Goal: Task Accomplishment & Management: Manage account settings

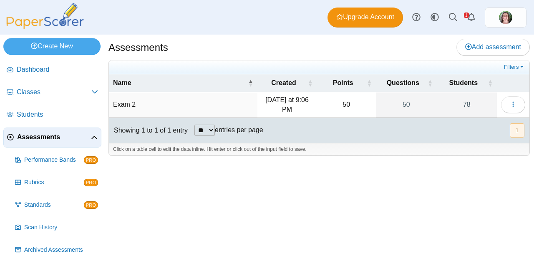
scroll to position [24, 0]
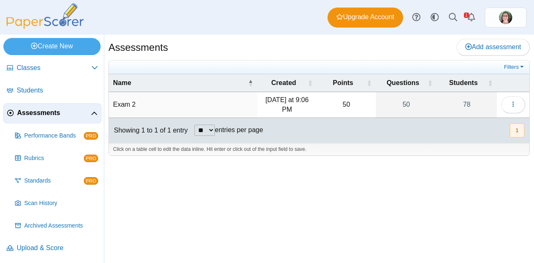
click at [141, 226] on div "Assessments Add assessment 50" at bounding box center [319, 149] width 430 height 229
click at [63, 246] on span "Upload & Score" at bounding box center [57, 248] width 81 height 9
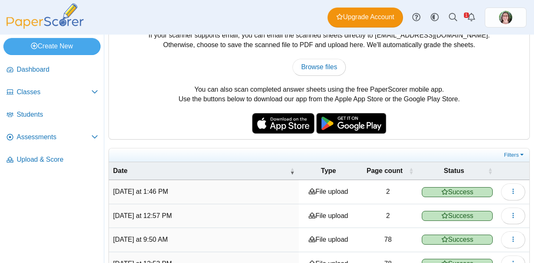
scroll to position [82, 0]
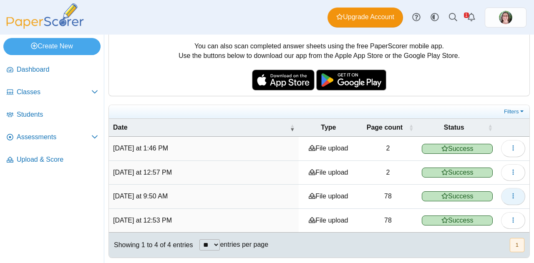
click at [513, 194] on button "button" at bounding box center [513, 196] width 24 height 17
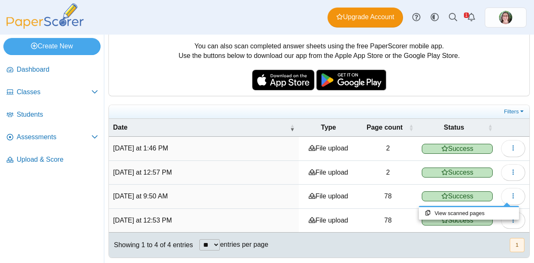
drag, startPoint x: 513, startPoint y: 194, endPoint x: 441, endPoint y: 249, distance: 90.2
drag, startPoint x: 441, startPoint y: 249, endPoint x: 465, endPoint y: 239, distance: 26.4
click at [465, 239] on div "Showing 1 to 4 of 4 entries ** ** ** *** entries per page « Prev 1 Next »" at bounding box center [319, 245] width 420 height 25
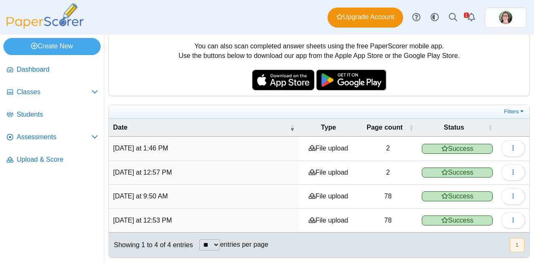
click at [318, 196] on td "File upload" at bounding box center [328, 197] width 59 height 24
drag, startPoint x: 318, startPoint y: 196, endPoint x: 207, endPoint y: 201, distance: 111.0
click at [207, 201] on td "Today at 9:50 AM" at bounding box center [204, 197] width 190 height 24
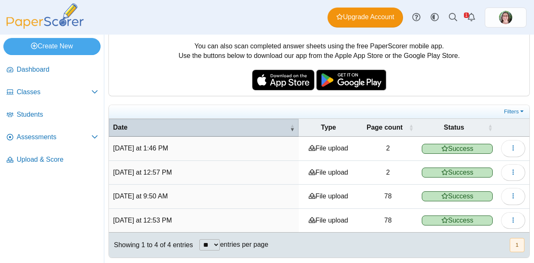
click at [290, 126] on span "\a Date\a : Activate to remove sorting" at bounding box center [291, 127] width 5 height 8
click at [290, 126] on span "\a Date\a : Activate to invert sorting" at bounding box center [291, 127] width 5 height 8
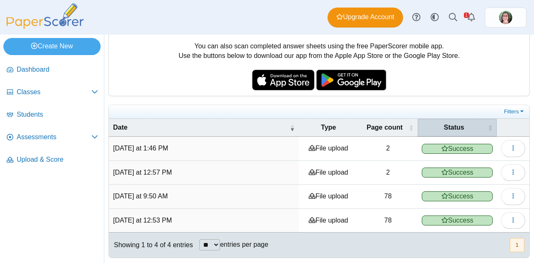
click at [488, 125] on span "\a Status\a : Activate to sort" at bounding box center [490, 127] width 5 height 8
click at [488, 125] on span "\a Status\a : Activate to invert sorting" at bounding box center [490, 127] width 5 height 8
click at [488, 126] on span "\a Status\a : Activate to remove sorting" at bounding box center [490, 127] width 5 height 8
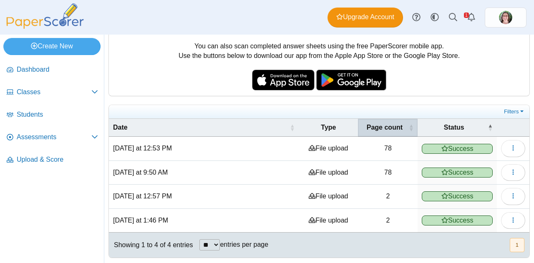
click at [401, 123] on span "Page count" at bounding box center [384, 127] width 45 height 9
click at [408, 124] on span "\a Page count\a : Activate to remove sorting" at bounding box center [410, 127] width 5 height 8
click at [510, 109] on link "Filters" at bounding box center [514, 112] width 25 height 8
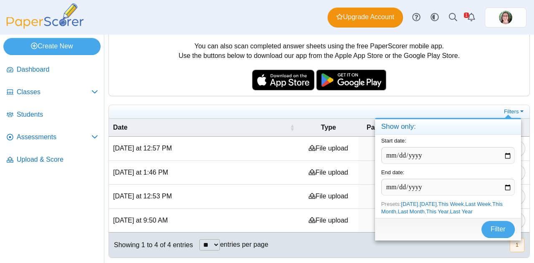
click at [456, 93] on div "You can scan completed answer sheets using any standard scanner. If your scanne…" at bounding box center [319, 36] width 420 height 120
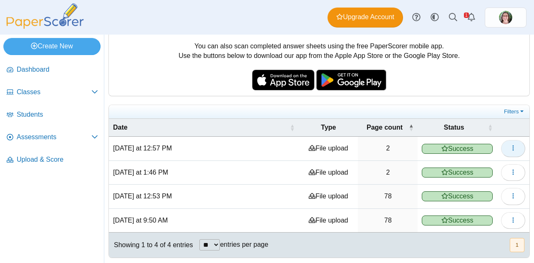
click at [510, 145] on icon "button" at bounding box center [513, 148] width 7 height 7
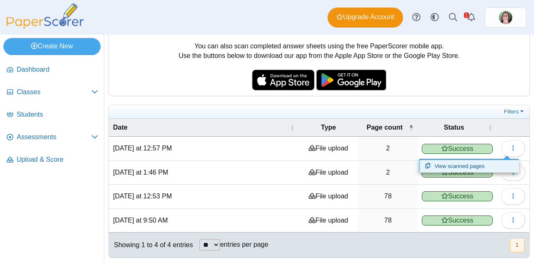
click at [464, 166] on link "View scanned pages" at bounding box center [469, 166] width 100 height 13
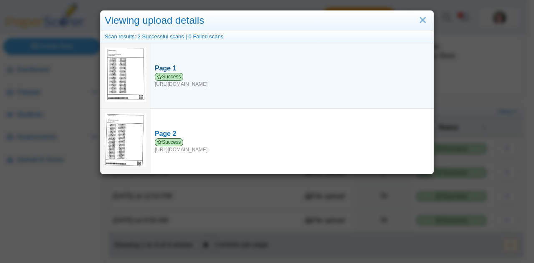
click at [171, 81] on div "Success https://forms.paperscorer.com/scans/10/5664/238932/3198629_OCTOBER_10_2…" at bounding box center [292, 80] width 274 height 15
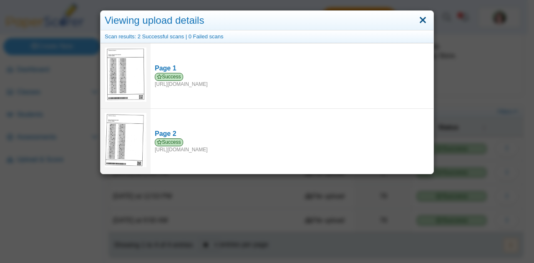
click at [422, 21] on link "Close" at bounding box center [422, 20] width 13 height 14
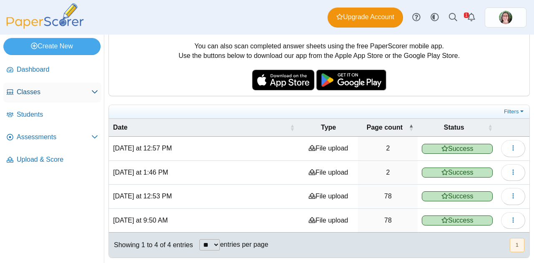
click at [33, 93] on span "Classes" at bounding box center [54, 92] width 75 height 9
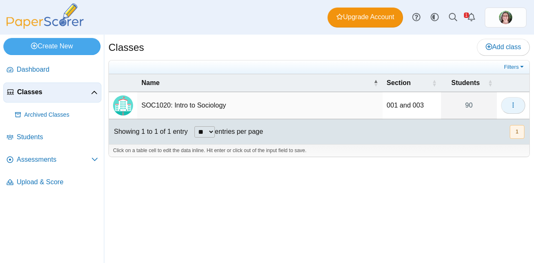
click at [510, 103] on icon "button" at bounding box center [513, 105] width 7 height 7
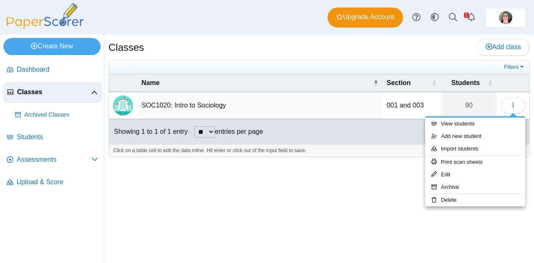
click at [314, 176] on div "Classes Add class Filters 90" at bounding box center [319, 149] width 430 height 229
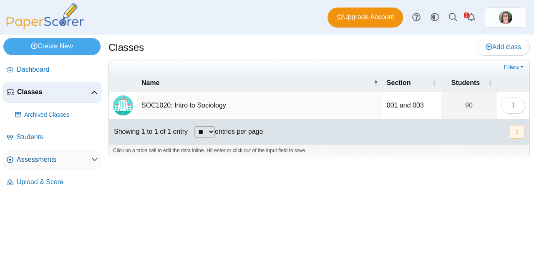
click at [71, 160] on span "Assessments" at bounding box center [54, 159] width 75 height 9
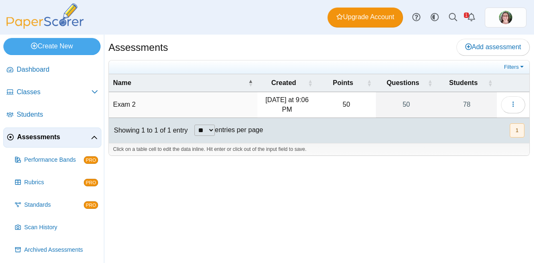
scroll to position [24, 0]
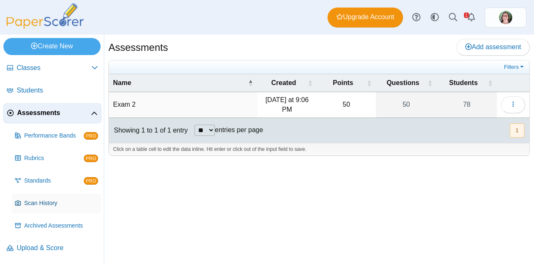
click at [62, 201] on span "Scan History" at bounding box center [61, 203] width 74 height 8
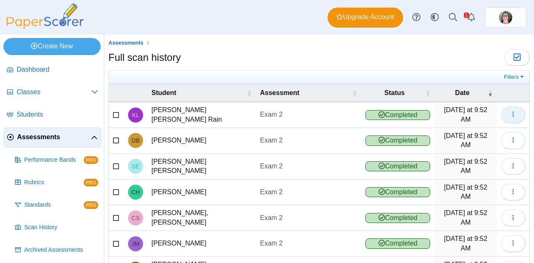
scroll to position [0, 0]
click at [510, 110] on button "button" at bounding box center [513, 114] width 24 height 17
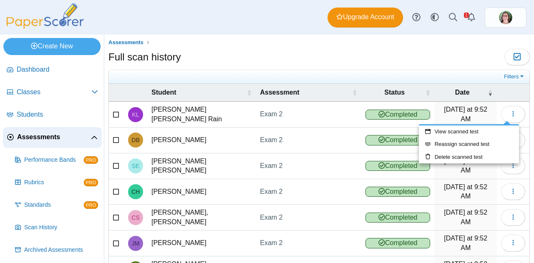
click at [455, 60] on div "Full scan history Moderation 0" at bounding box center [318, 58] width 421 height 19
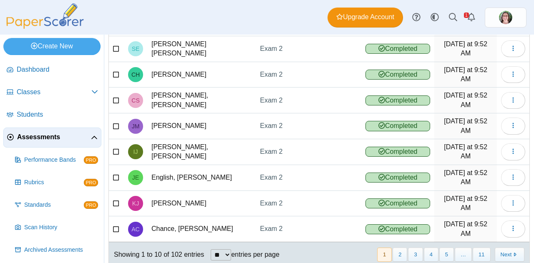
scroll to position [117, 0]
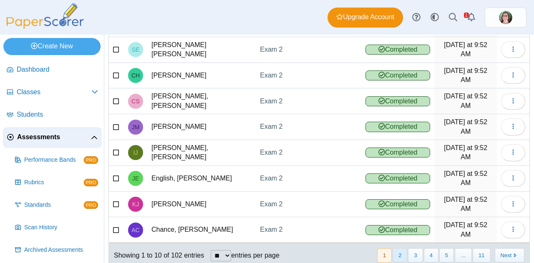
click at [397, 249] on button "2" at bounding box center [399, 256] width 15 height 14
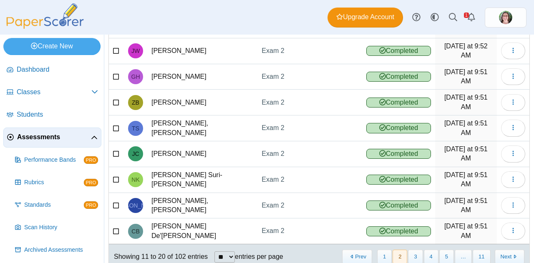
drag, startPoint x: 532, startPoint y: 170, endPoint x: 332, endPoint y: 257, distance: 218.7
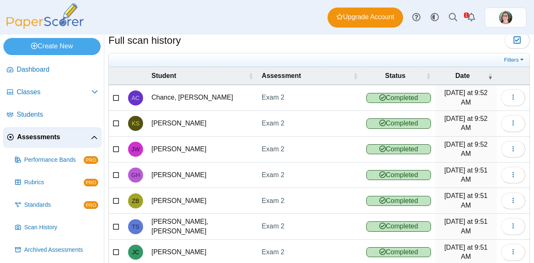
scroll to position [17, 0]
click at [510, 99] on icon "button" at bounding box center [513, 97] width 7 height 7
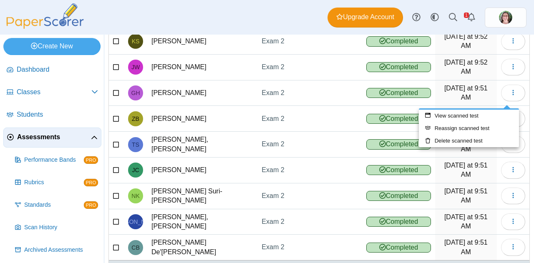
scroll to position [115, 0]
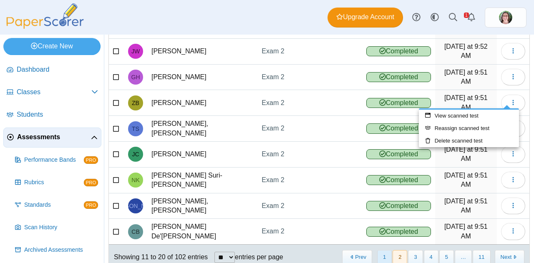
click at [381, 250] on button "1" at bounding box center [384, 257] width 15 height 14
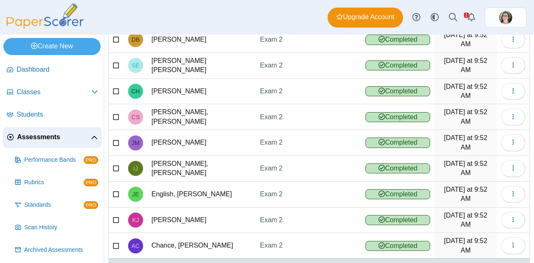
scroll to position [118, 0]
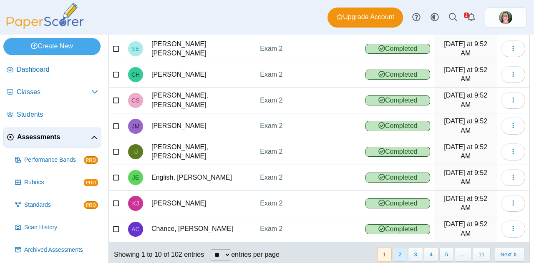
click at [395, 248] on button "2" at bounding box center [399, 255] width 15 height 14
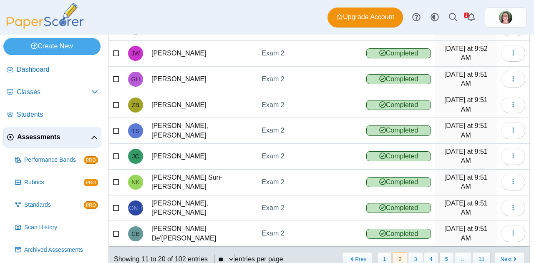
scroll to position [115, 0]
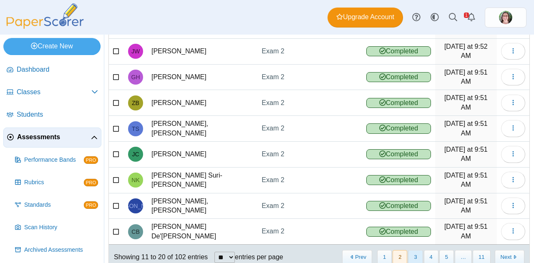
click at [408, 250] on button "3" at bounding box center [415, 257] width 15 height 14
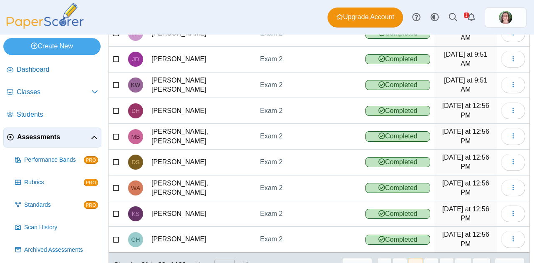
scroll to position [128, 0]
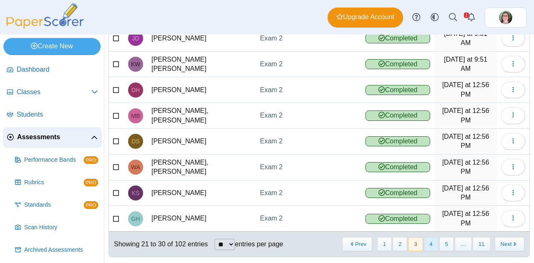
click at [426, 237] on button "4" at bounding box center [431, 244] width 15 height 14
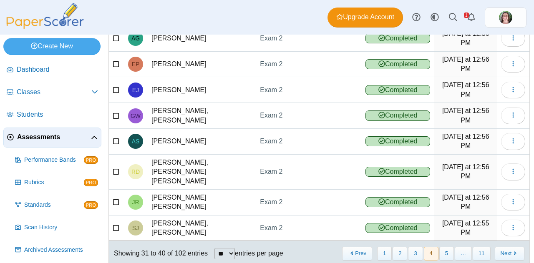
drag, startPoint x: 533, startPoint y: 80, endPoint x: 329, endPoint y: 256, distance: 269.5
click at [329, 256] on div "Filters Show only: Loading… Student Assessment Status Date LR Reinhardt, Lyla G…" at bounding box center [318, 108] width 421 height 333
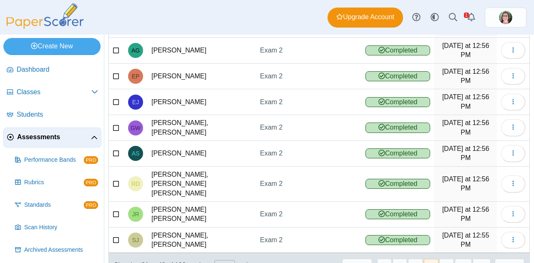
scroll to position [136, 0]
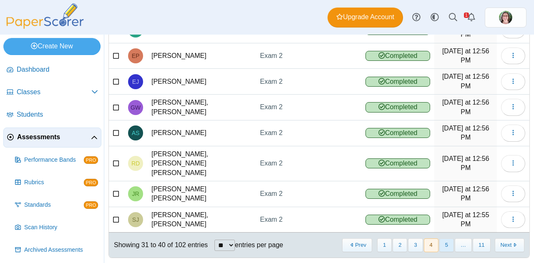
click at [442, 239] on button "5" at bounding box center [446, 246] width 15 height 14
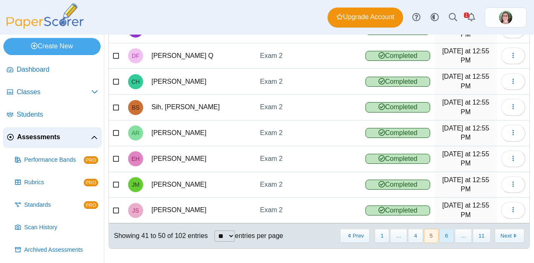
click at [439, 234] on button "6" at bounding box center [446, 236] width 15 height 14
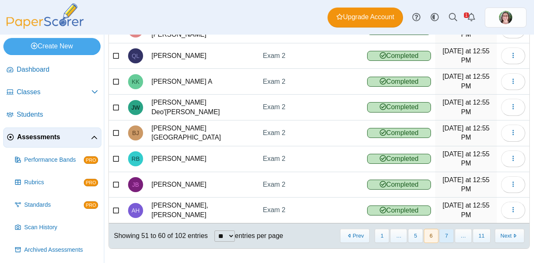
click at [442, 232] on button "7" at bounding box center [446, 236] width 15 height 14
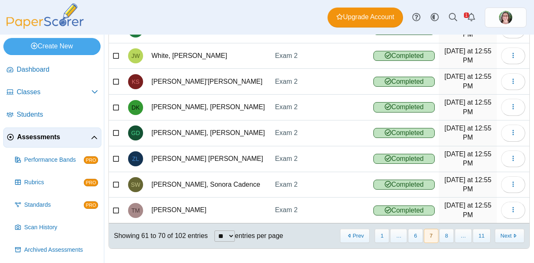
drag, startPoint x: 533, startPoint y: 154, endPoint x: 356, endPoint y: 259, distance: 205.7
click at [356, 259] on div at bounding box center [318, 261] width 421 height 8
click at [442, 233] on button "8" at bounding box center [446, 236] width 15 height 14
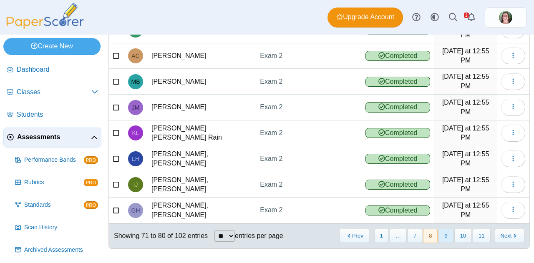
click at [440, 236] on button "9" at bounding box center [445, 236] width 15 height 14
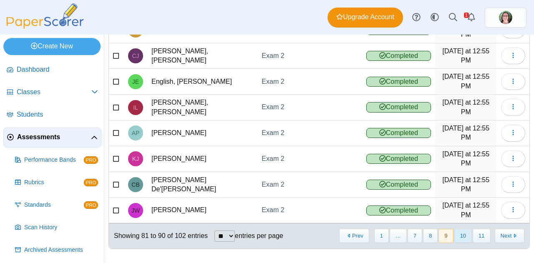
click at [458, 238] on button "10" at bounding box center [463, 236] width 18 height 14
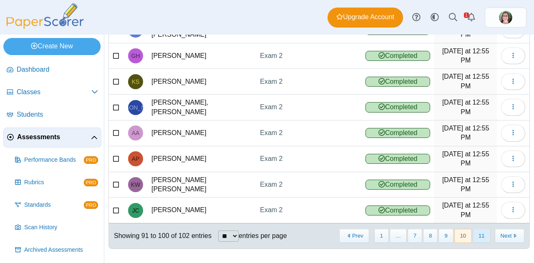
click at [475, 235] on button "11" at bounding box center [482, 236] width 18 height 14
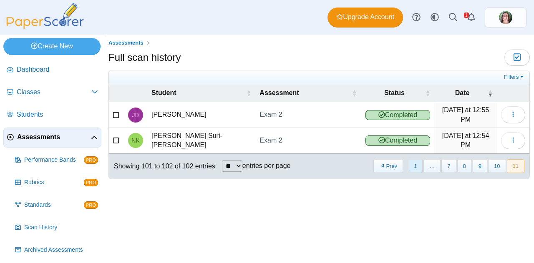
click at [416, 168] on button "1" at bounding box center [415, 166] width 15 height 14
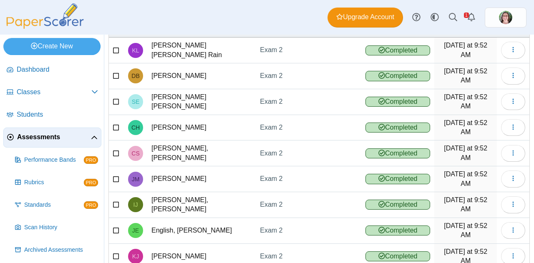
scroll to position [118, 0]
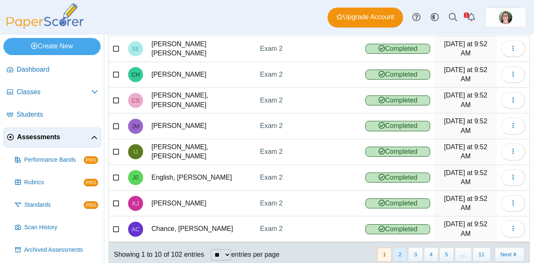
click at [396, 248] on button "2" at bounding box center [399, 255] width 15 height 14
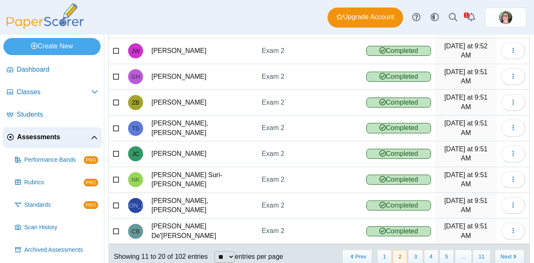
drag, startPoint x: 532, startPoint y: 206, endPoint x: 379, endPoint y: 253, distance: 160.1
click at [379, 253] on div "Filters Show only: Loading… Student Assessment Status Date AC Chance, Amari Nay…" at bounding box center [318, 117] width 421 height 324
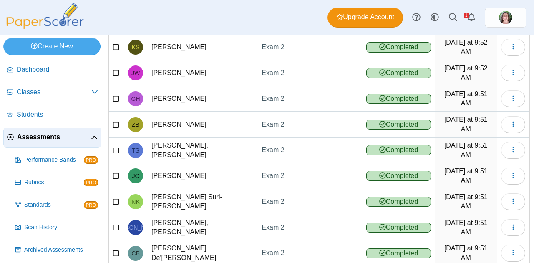
scroll to position [115, 0]
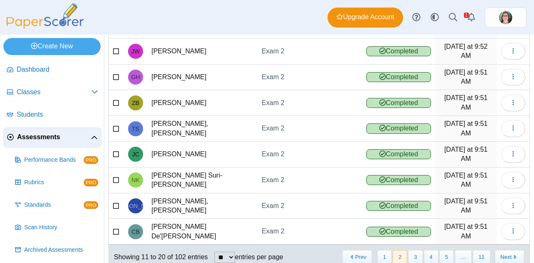
drag, startPoint x: 533, startPoint y: 193, endPoint x: 371, endPoint y: 251, distance: 172.4
click at [371, 251] on div "Filters Show only: Loading… Student Assessment Status Date AC Chance, Amari Nay…" at bounding box center [318, 117] width 421 height 324
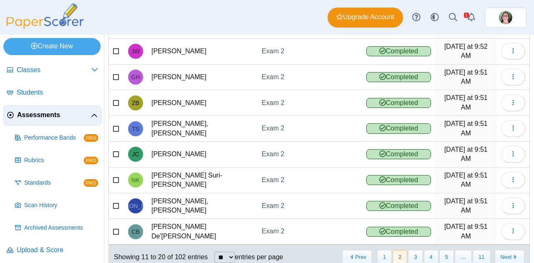
scroll to position [24, 0]
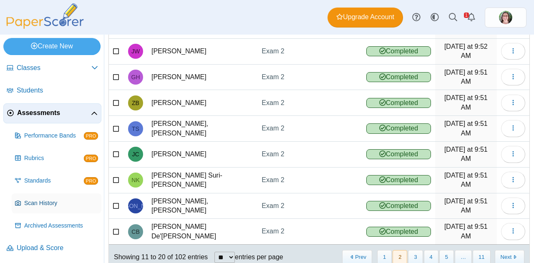
click at [63, 204] on span "Scan History" at bounding box center [61, 203] width 74 height 8
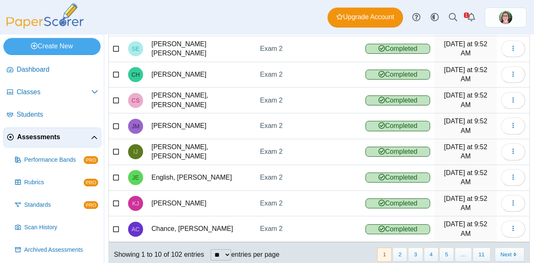
scroll to position [24, 0]
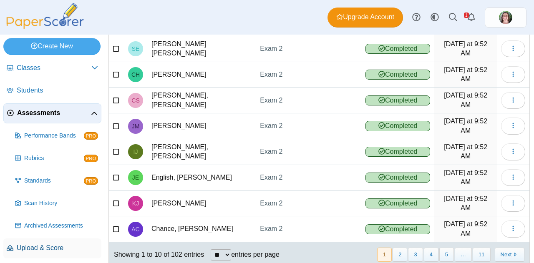
click at [54, 246] on span "Upload & Score" at bounding box center [57, 248] width 81 height 9
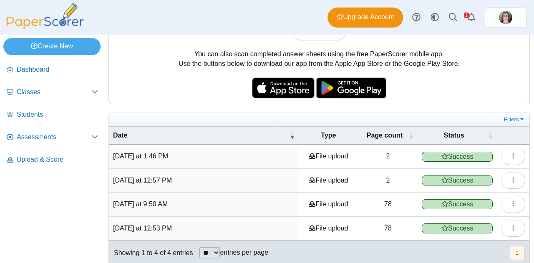
scroll to position [82, 0]
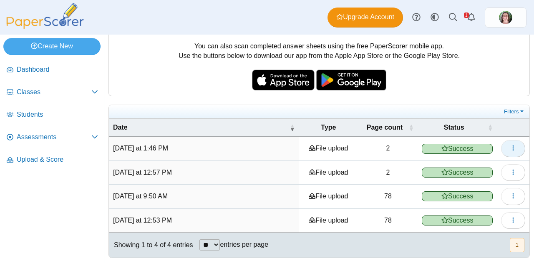
click at [502, 147] on button "button" at bounding box center [513, 148] width 24 height 17
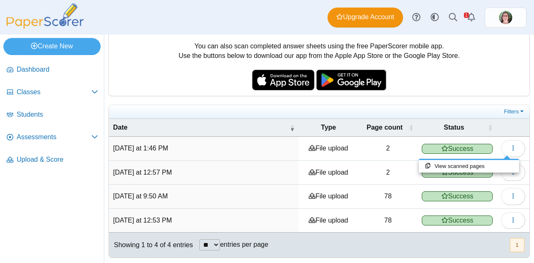
click at [467, 74] on div "You can scan completed answer sheets using any standard scanner. If your scanne…" at bounding box center [319, 36] width 420 height 120
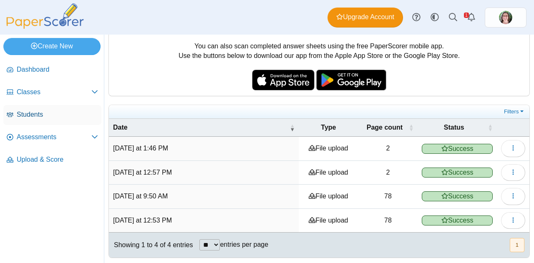
click at [43, 121] on link "Students" at bounding box center [52, 115] width 98 height 20
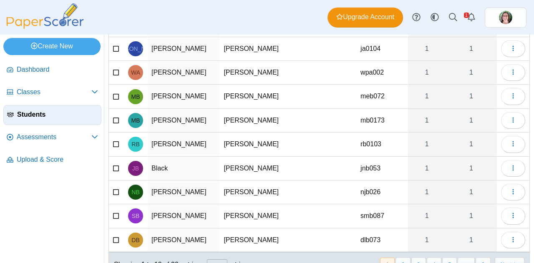
scroll to position [109, 0]
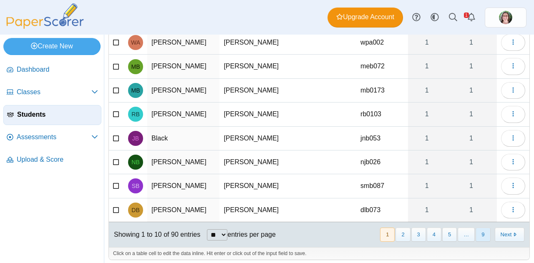
click at [475, 234] on button "9" at bounding box center [482, 235] width 15 height 14
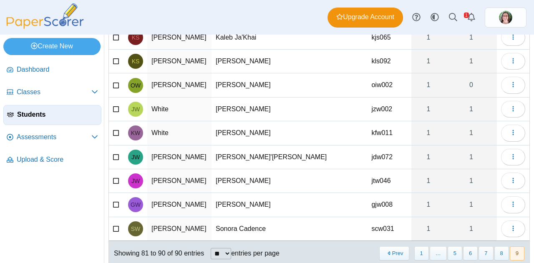
scroll to position [111, 0]
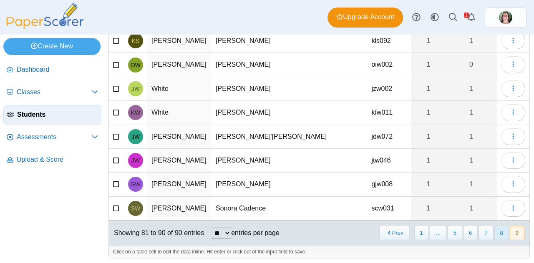
click at [494, 231] on button "8" at bounding box center [501, 233] width 15 height 14
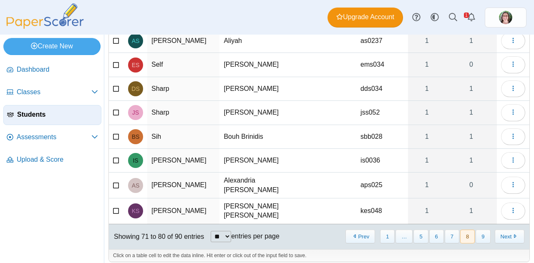
click at [527, 221] on div "Students Add student Import students Moderation 0" at bounding box center [319, 149] width 430 height 229
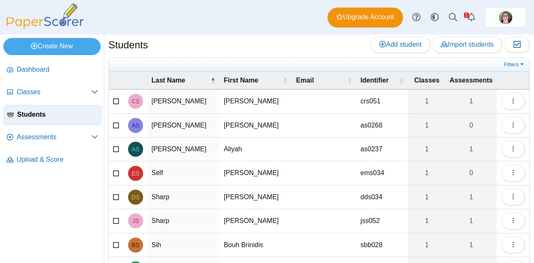
scroll to position [0, 0]
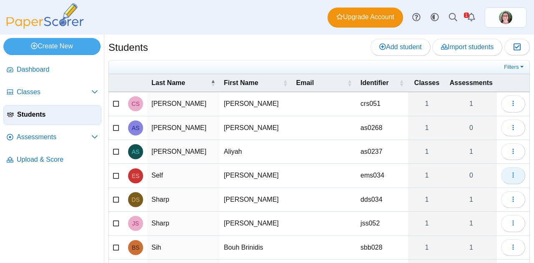
click at [510, 173] on icon "button" at bounding box center [513, 175] width 7 height 7
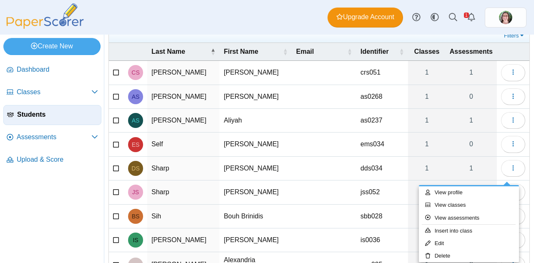
scroll to position [33, 0]
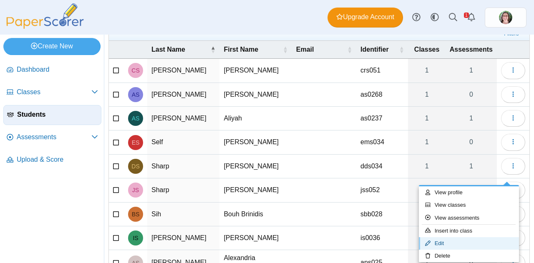
click at [437, 242] on link "Edit" at bounding box center [469, 243] width 100 height 13
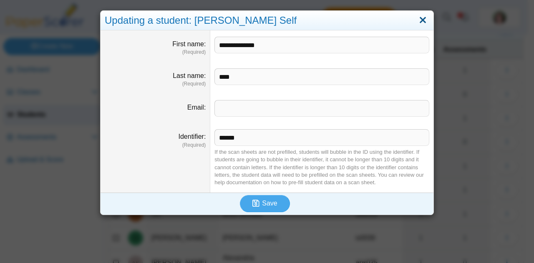
click at [417, 20] on link "Close" at bounding box center [422, 20] width 13 height 14
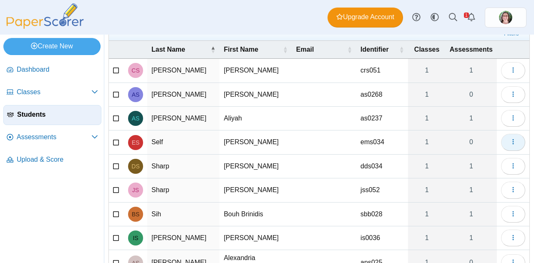
click at [510, 141] on icon "button" at bounding box center [513, 141] width 7 height 7
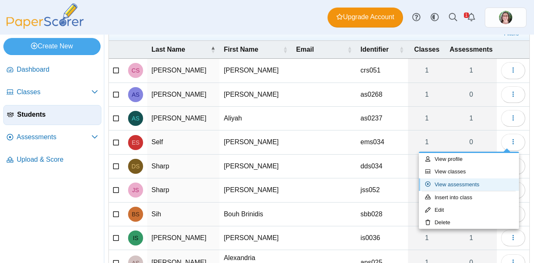
click at [476, 184] on link "View assessments" at bounding box center [469, 184] width 100 height 13
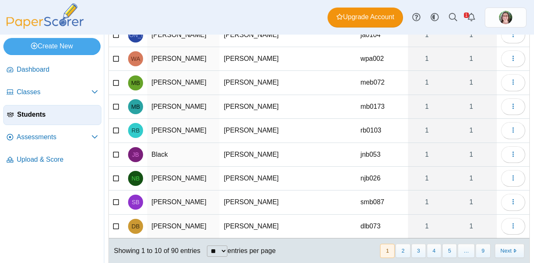
scroll to position [109, 0]
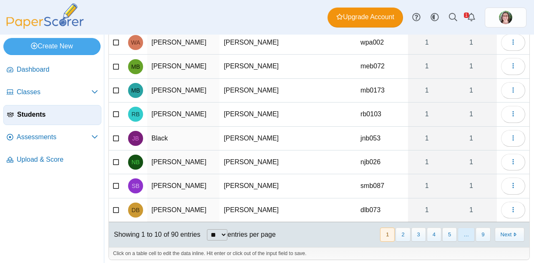
click at [462, 233] on span "…" at bounding box center [466, 235] width 17 height 14
click at [480, 232] on button "9" at bounding box center [482, 235] width 15 height 14
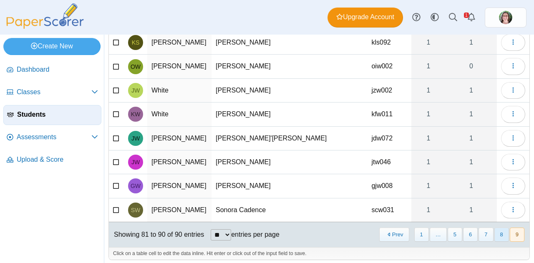
click at [497, 235] on button "8" at bounding box center [501, 235] width 15 height 14
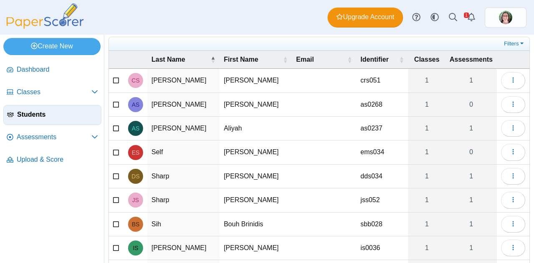
scroll to position [10, 0]
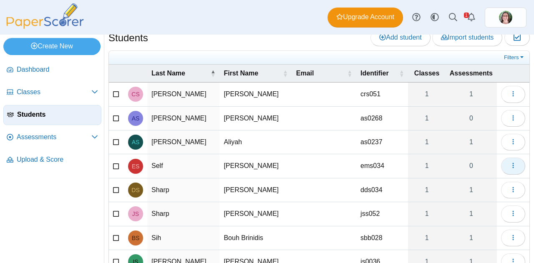
click at [510, 162] on icon "button" at bounding box center [513, 165] width 7 height 7
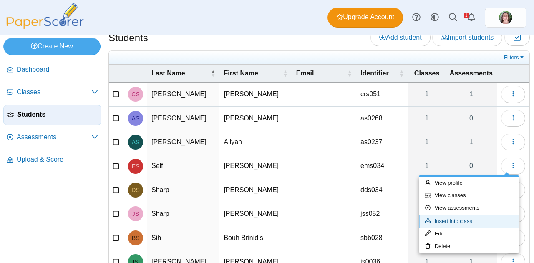
click at [469, 224] on link "Insert into class" at bounding box center [469, 221] width 100 height 13
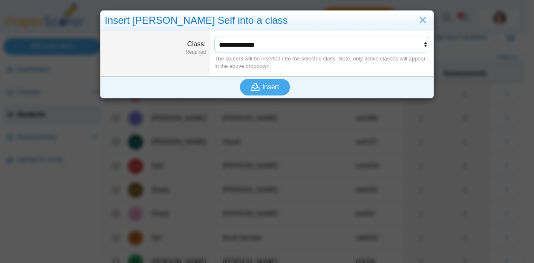
click at [420, 45] on select "**********" at bounding box center [321, 45] width 215 height 16
select select "**********"
click at [214, 37] on select "**********" at bounding box center [321, 45] width 215 height 16
click at [265, 86] on span "Insert" at bounding box center [270, 86] width 17 height 7
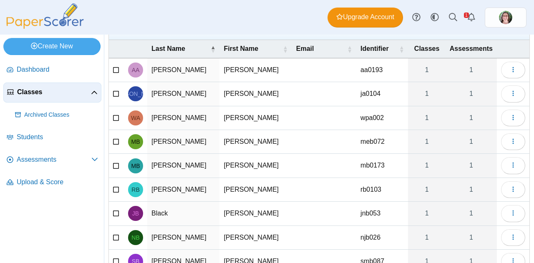
scroll to position [129, 0]
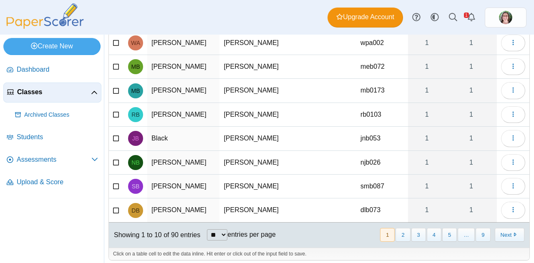
click at [479, 238] on div "« Prev 1 2 3 4 5 … 9 Next »" at bounding box center [451, 235] width 155 height 24
click at [479, 236] on button "9" at bounding box center [482, 235] width 15 height 14
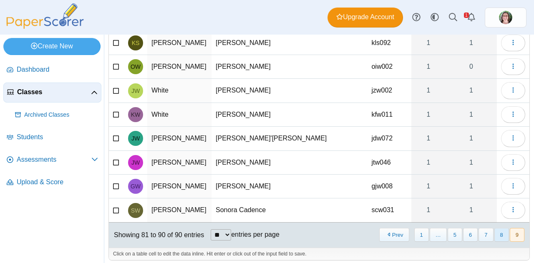
click at [495, 234] on button "8" at bounding box center [501, 235] width 15 height 14
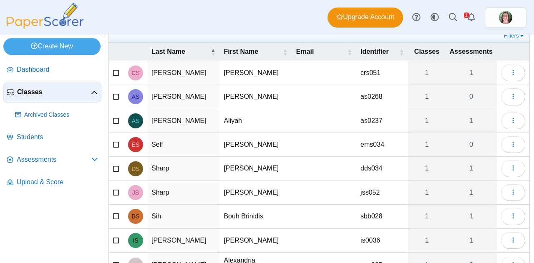
scroll to position [52, 0]
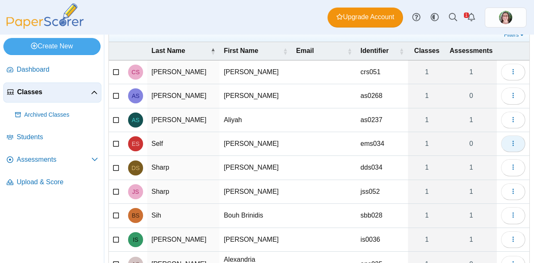
click at [510, 143] on icon "button" at bounding box center [513, 143] width 7 height 7
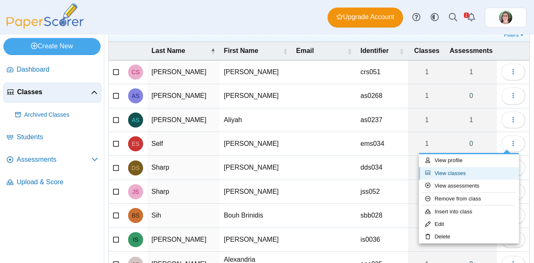
click at [467, 171] on link "View classes" at bounding box center [469, 173] width 100 height 13
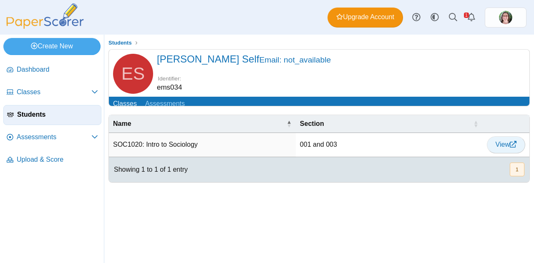
click at [499, 146] on span "View" at bounding box center [505, 144] width 21 height 7
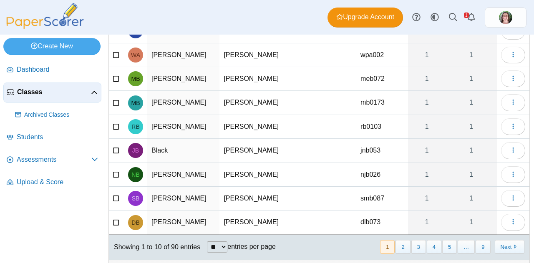
scroll to position [129, 0]
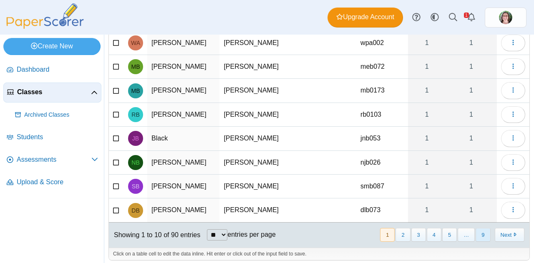
click at [478, 228] on button "9" at bounding box center [482, 235] width 15 height 14
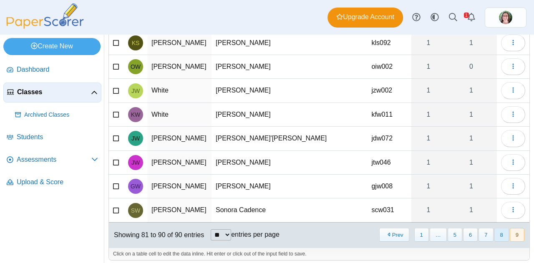
click at [496, 231] on button "8" at bounding box center [501, 235] width 15 height 14
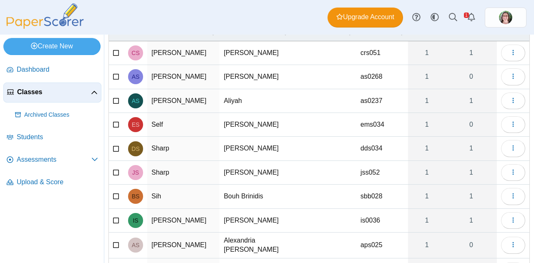
scroll to position [68, 0]
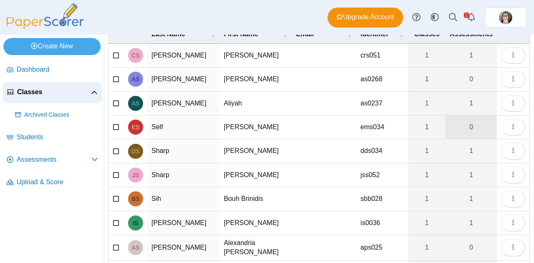
click at [470, 124] on link "0" at bounding box center [470, 127] width 51 height 23
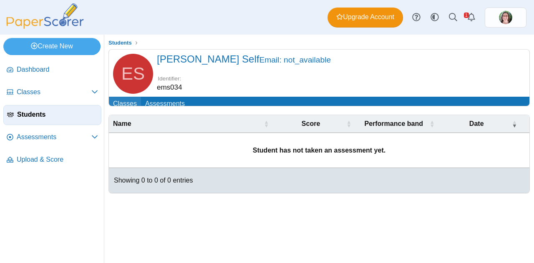
click at [124, 102] on link "Classes" at bounding box center [125, 104] width 32 height 15
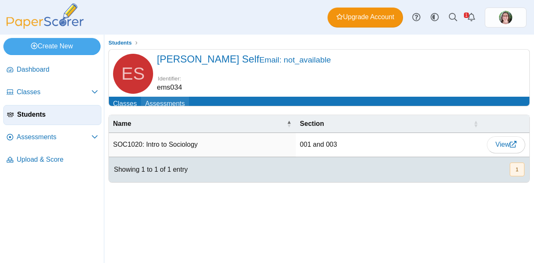
click at [161, 106] on link "Assessments" at bounding box center [165, 104] width 48 height 15
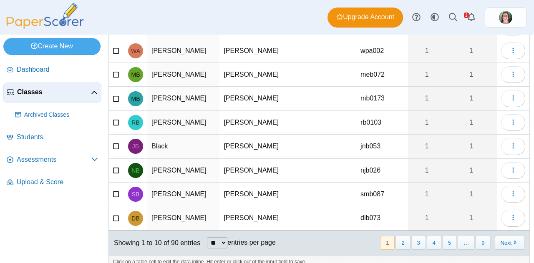
scroll to position [129, 0]
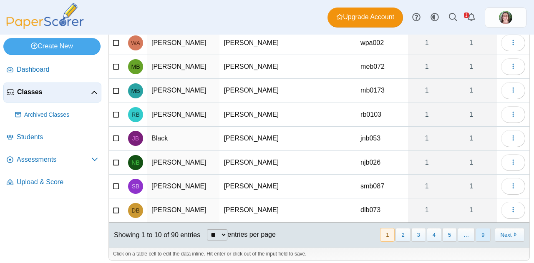
click at [479, 232] on button "9" at bounding box center [482, 235] width 15 height 14
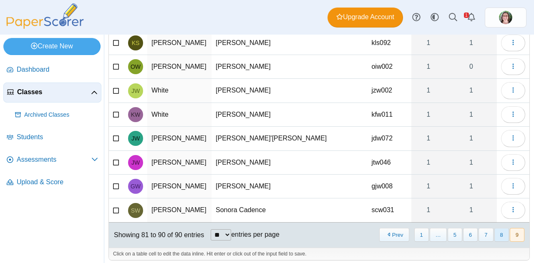
click at [494, 237] on button "8" at bounding box center [501, 235] width 15 height 14
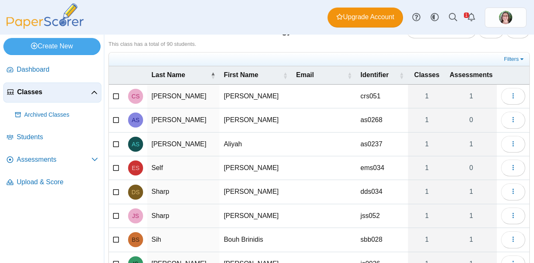
scroll to position [8, 0]
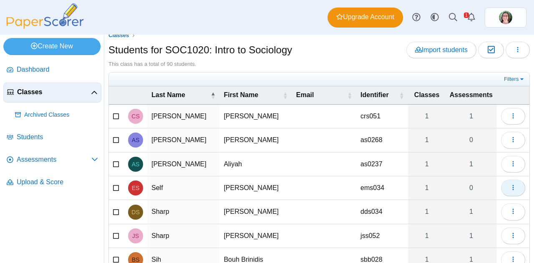
click at [510, 188] on icon "button" at bounding box center [513, 187] width 7 height 7
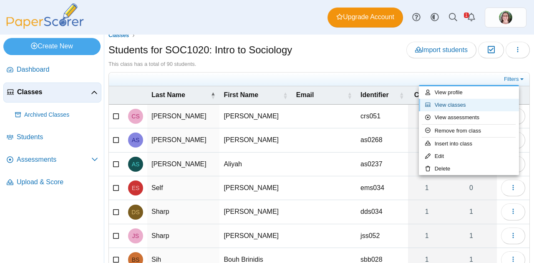
click at [474, 106] on link "View classes" at bounding box center [469, 105] width 100 height 13
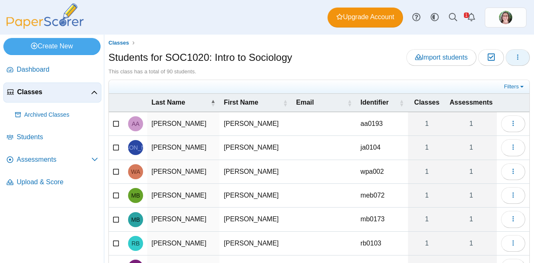
click at [509, 63] on button "button" at bounding box center [517, 57] width 24 height 17
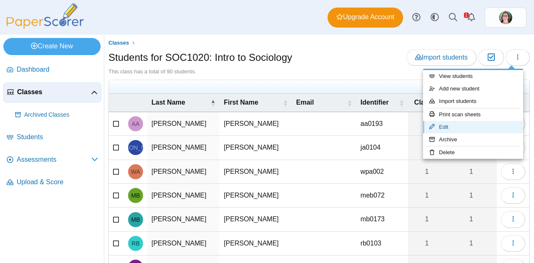
click at [462, 128] on link "Edit" at bounding box center [473, 127] width 100 height 13
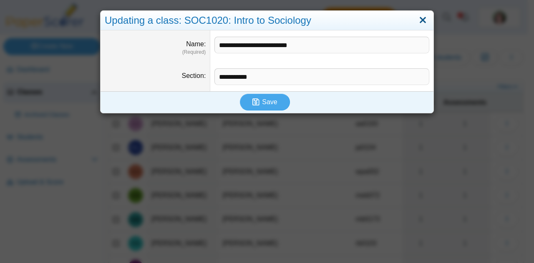
click at [423, 22] on link "Close" at bounding box center [422, 20] width 13 height 14
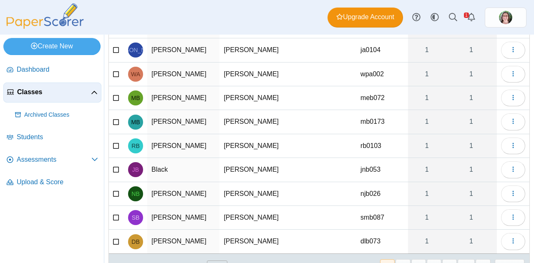
scroll to position [129, 0]
